Goal: Find specific page/section: Find specific page/section

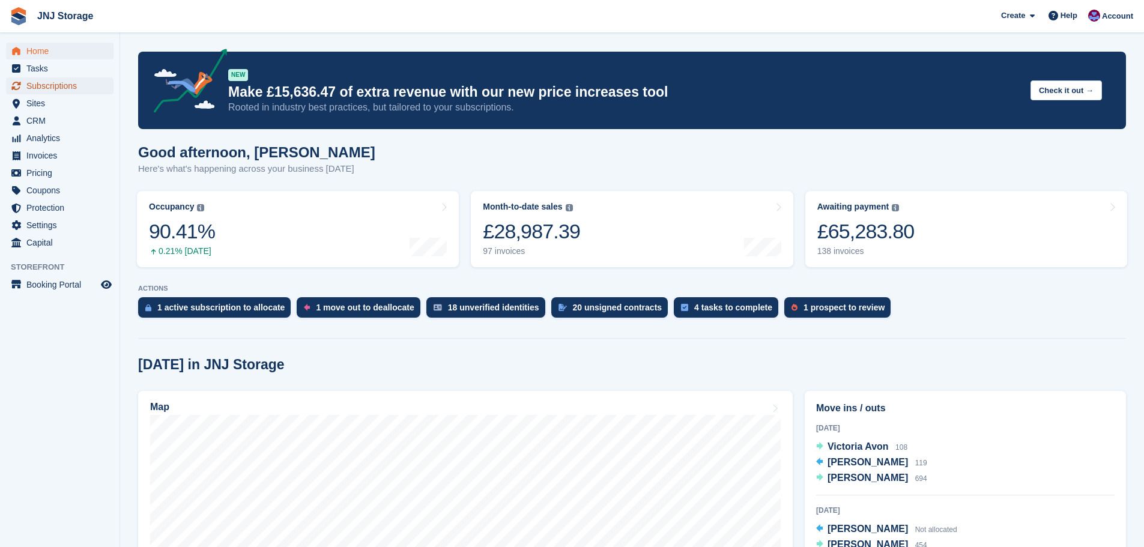
click at [48, 87] on span "Subscriptions" at bounding box center [62, 85] width 72 height 17
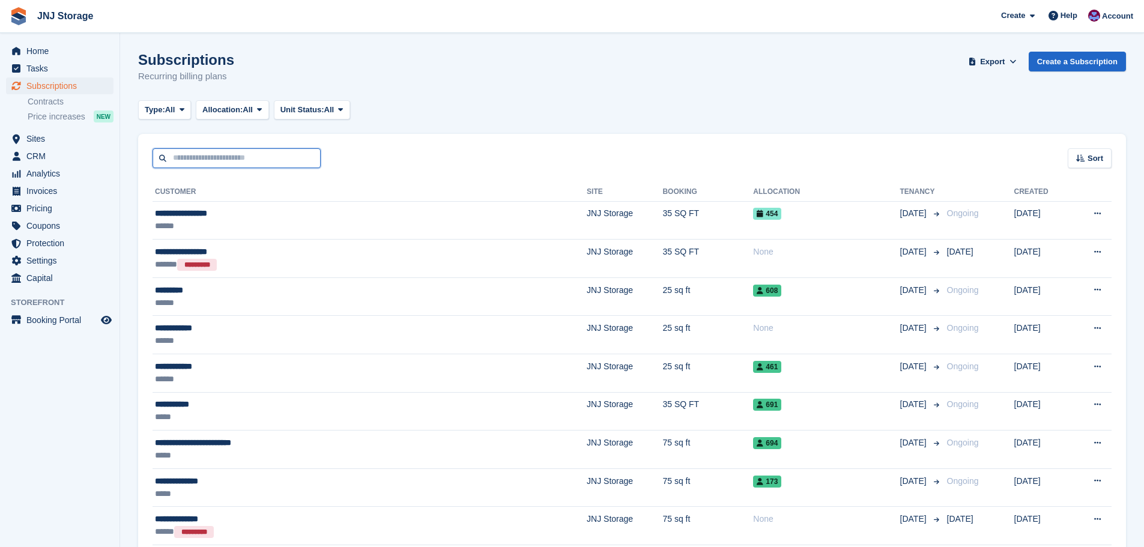
click at [175, 154] on input "text" at bounding box center [237, 158] width 168 height 20
type input "******"
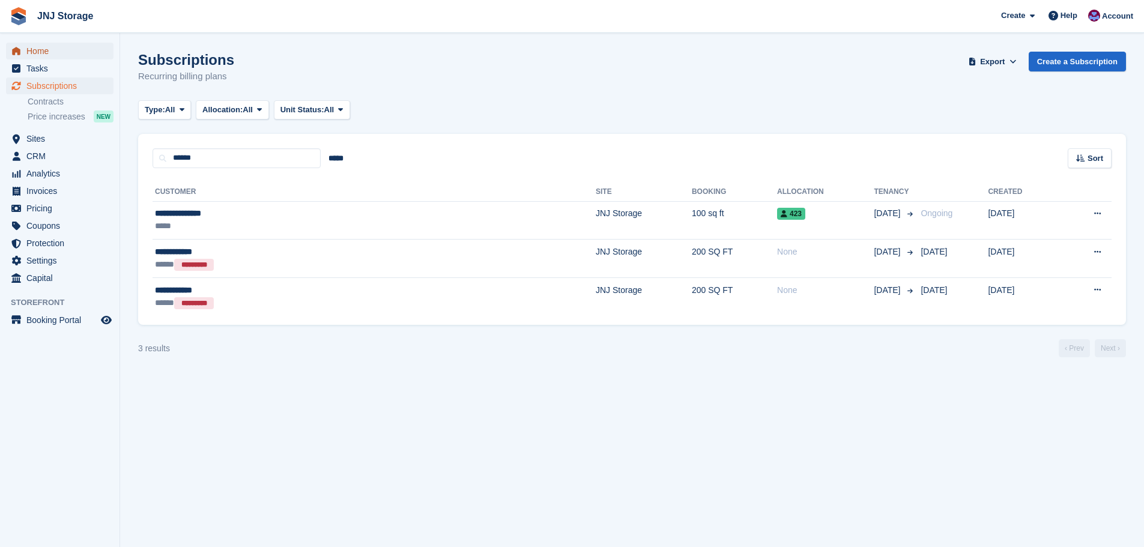
click at [46, 49] on span "Home" at bounding box center [62, 51] width 72 height 17
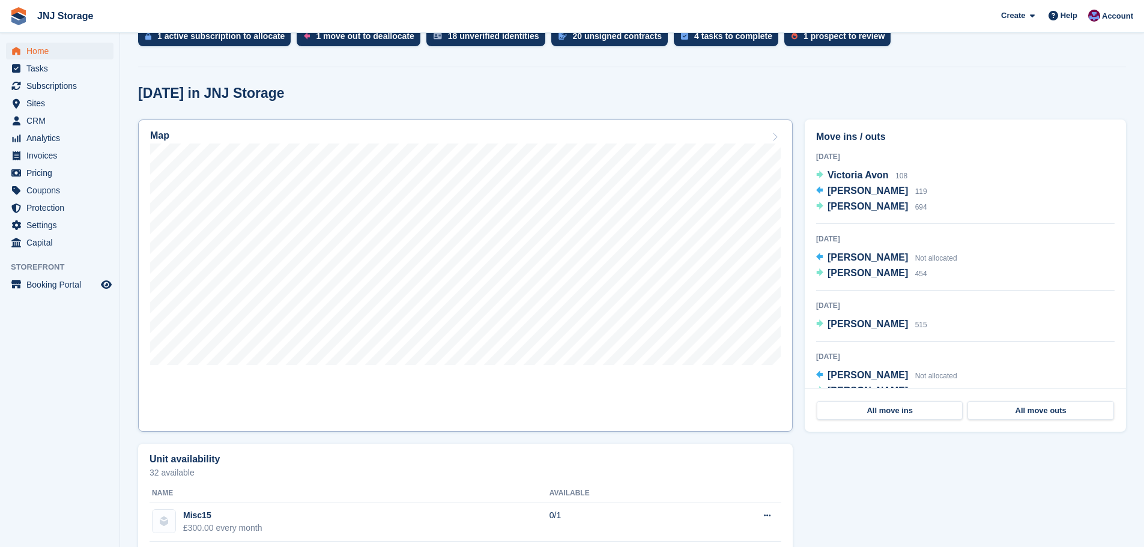
scroll to position [240, 0]
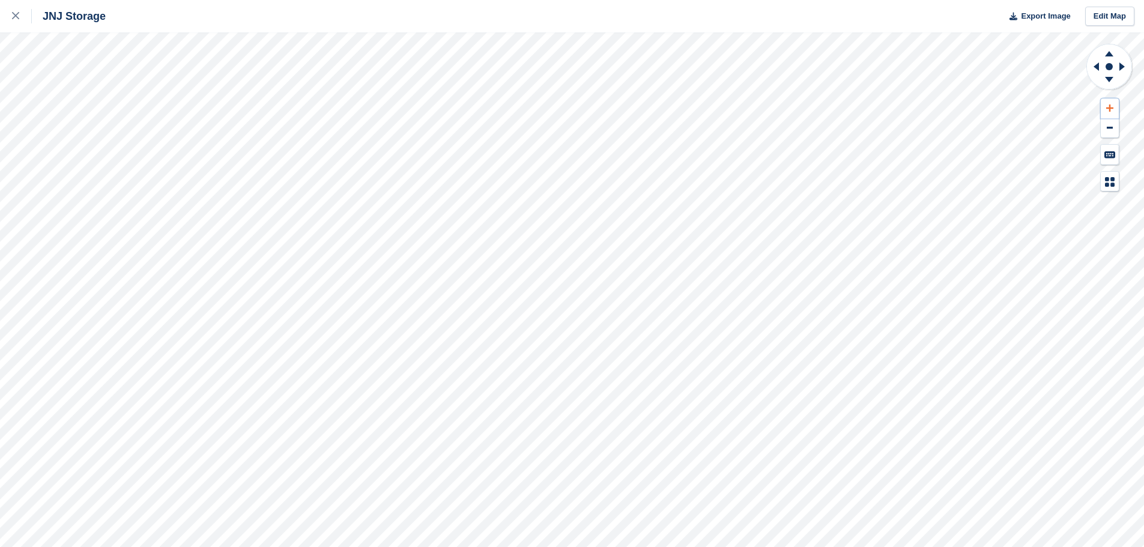
click at [1109, 106] on icon at bounding box center [1109, 107] width 7 height 7
